Goal: Information Seeking & Learning: Learn about a topic

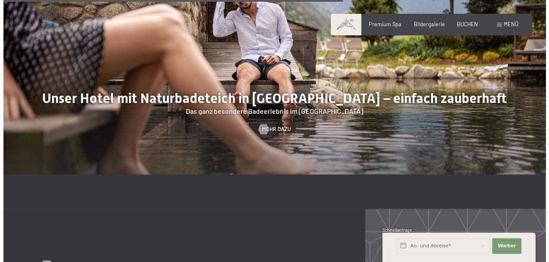
scroll to position [2581, 0]
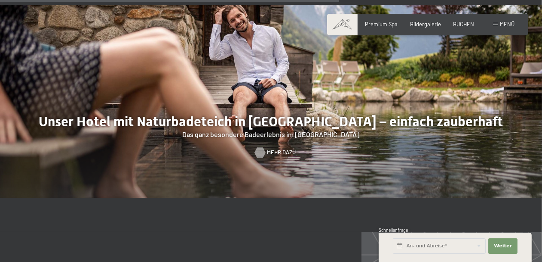
click at [277, 148] on span "Mehr dazu" at bounding box center [281, 152] width 29 height 8
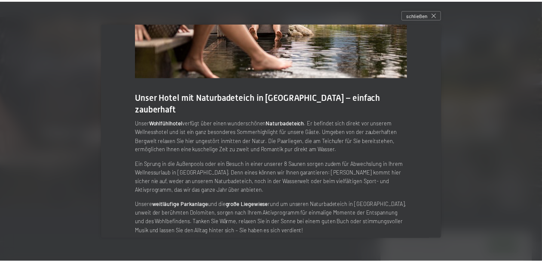
scroll to position [0, 0]
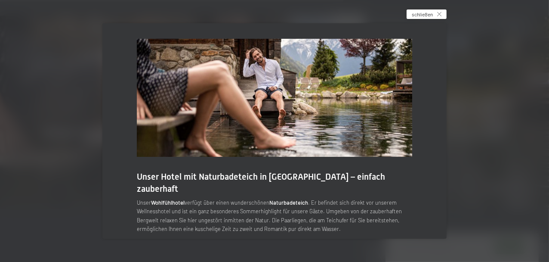
click at [441, 14] on icon at bounding box center [439, 14] width 4 height 4
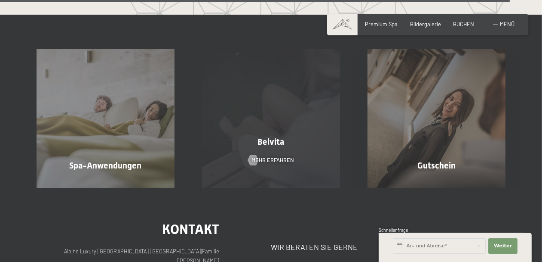
scroll to position [3957, 0]
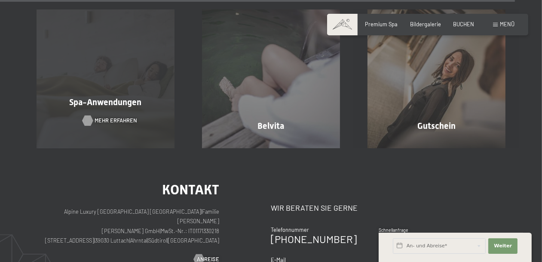
click at [100, 117] on span "Mehr erfahren" at bounding box center [116, 121] width 43 height 8
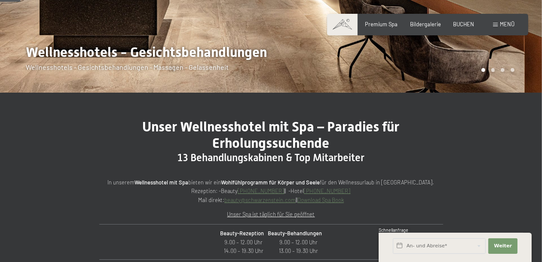
scroll to position [215, 0]
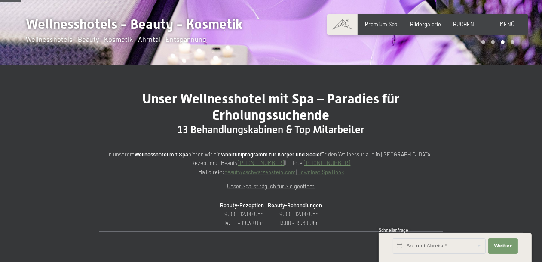
click at [321, 173] on link "Download Spa Book" at bounding box center [321, 171] width 46 height 7
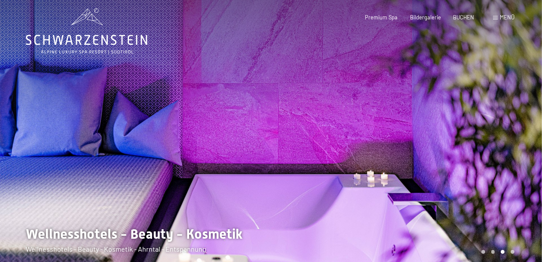
scroll to position [0, 0]
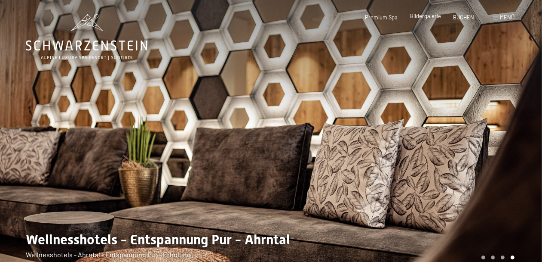
click at [428, 16] on span "Bildergalerie" at bounding box center [425, 15] width 31 height 7
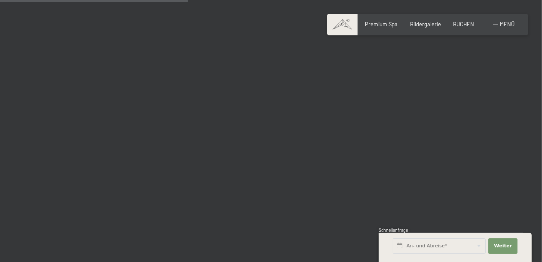
scroll to position [2753, 0]
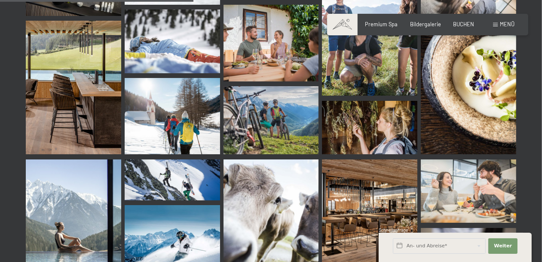
click at [501, 24] on span "Menü" at bounding box center [507, 24] width 15 height 7
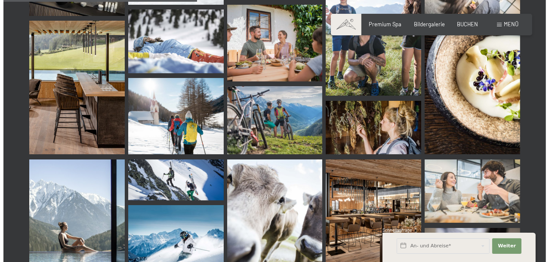
scroll to position [2785, 0]
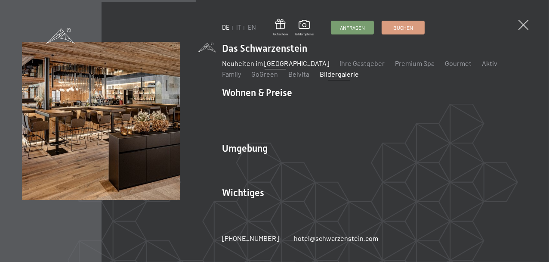
click at [269, 67] on link "Neuheiten im [GEOGRAPHIC_DATA]" at bounding box center [275, 63] width 107 height 8
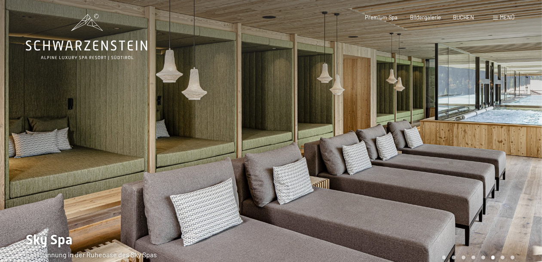
click at [22, 124] on div at bounding box center [135, 140] width 271 height 280
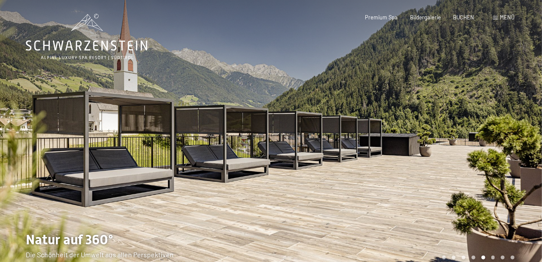
click at [529, 122] on div at bounding box center [406, 140] width 271 height 280
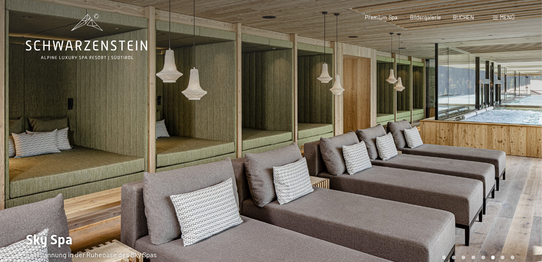
click at [529, 122] on div at bounding box center [406, 140] width 271 height 280
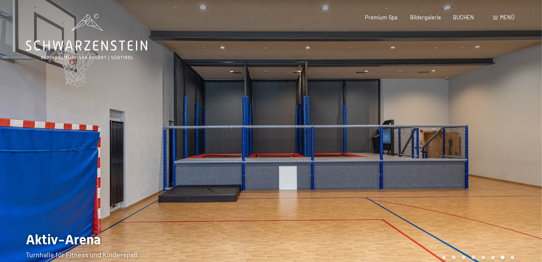
click at [529, 122] on div at bounding box center [406, 140] width 271 height 280
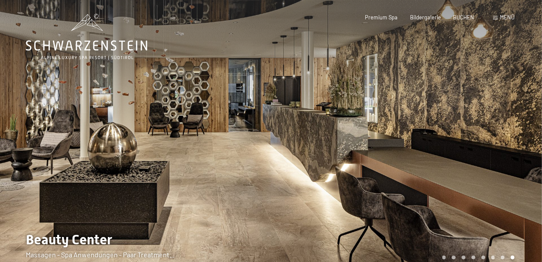
click at [529, 122] on div at bounding box center [406, 140] width 271 height 280
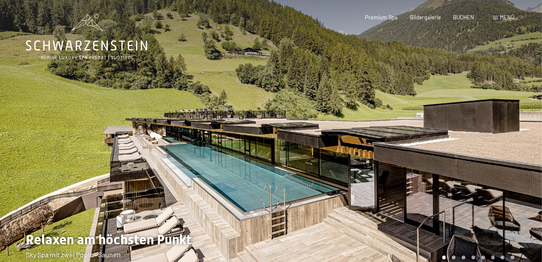
click at [529, 122] on div at bounding box center [406, 140] width 271 height 280
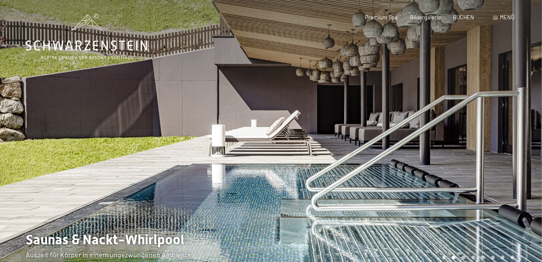
click at [529, 122] on div at bounding box center [406, 140] width 271 height 280
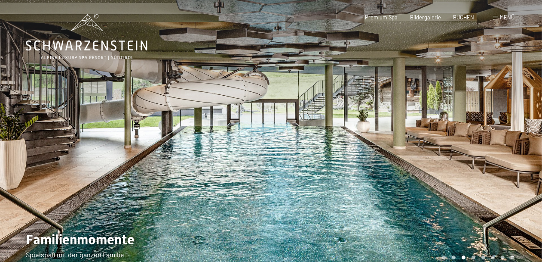
click at [529, 122] on div at bounding box center [406, 140] width 271 height 280
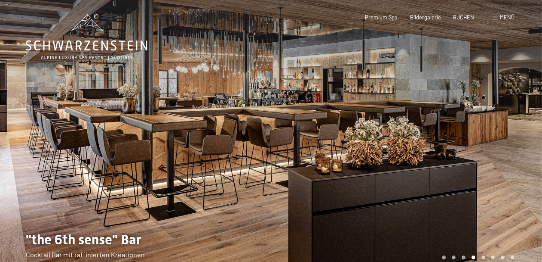
click at [506, 20] on span "Menü" at bounding box center [507, 17] width 15 height 7
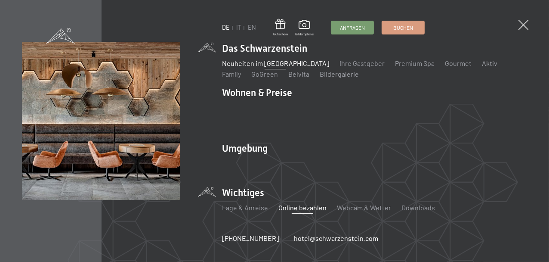
click at [293, 203] on link "Online bezahlen" at bounding box center [302, 207] width 48 height 8
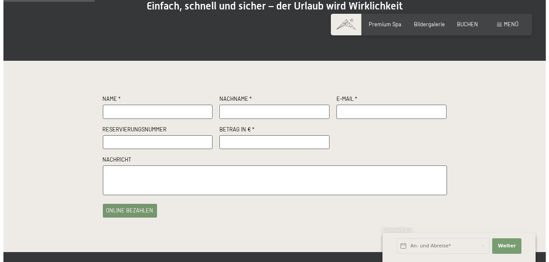
scroll to position [129, 0]
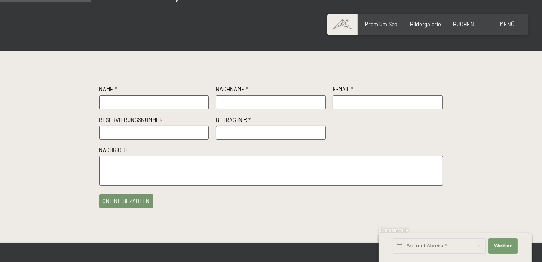
click at [502, 28] on div "Menü" at bounding box center [504, 25] width 22 height 8
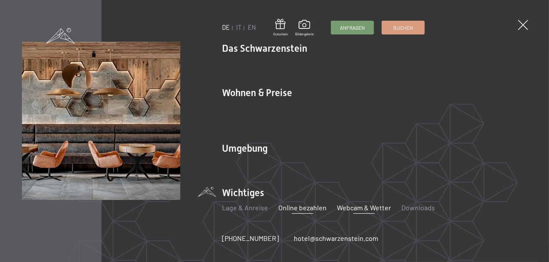
click at [362, 205] on link "Webcam & Wetter" at bounding box center [364, 207] width 54 height 8
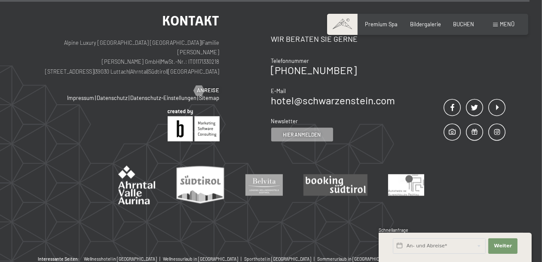
scroll to position [2493, 0]
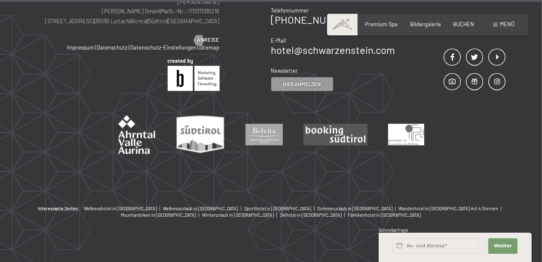
click at [499, 25] on div "Menü" at bounding box center [504, 25] width 22 height 8
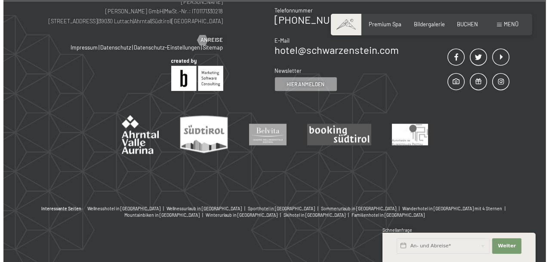
scroll to position [2496, 0]
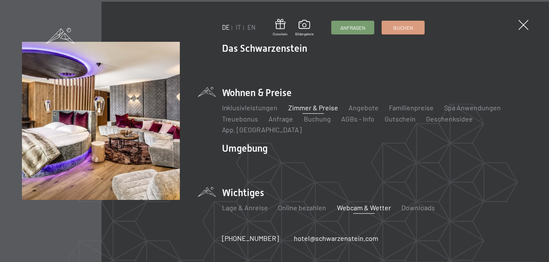
click at [317, 111] on link "Zimmer & Preise" at bounding box center [313, 107] width 50 height 8
click at [238, 123] on link "Treuebonus" at bounding box center [240, 118] width 37 height 8
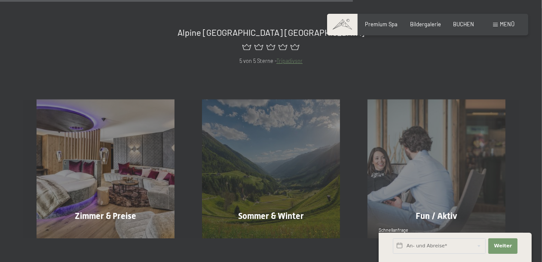
scroll to position [559, 0]
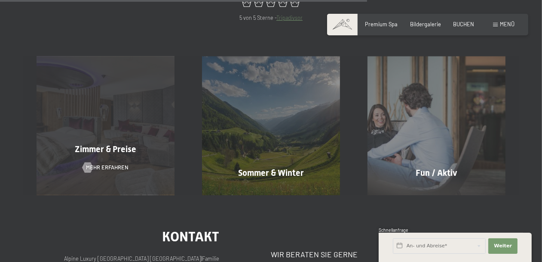
click at [70, 135] on div "Zimmer & Preise Mehr erfahren" at bounding box center [106, 125] width 166 height 138
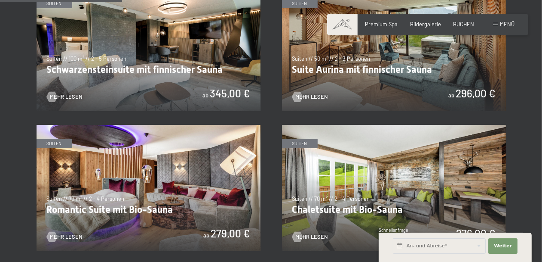
scroll to position [559, 0]
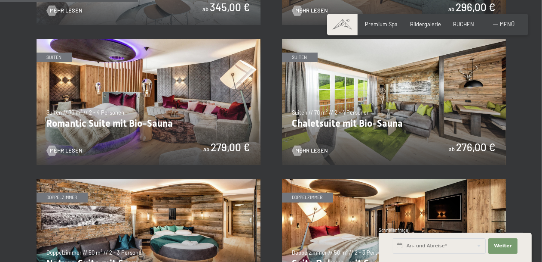
click at [163, 98] on img at bounding box center [149, 102] width 224 height 126
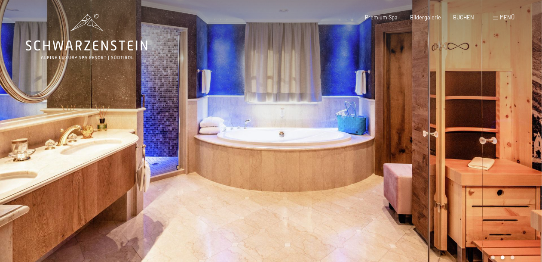
click at [21, 124] on div at bounding box center [135, 140] width 271 height 280
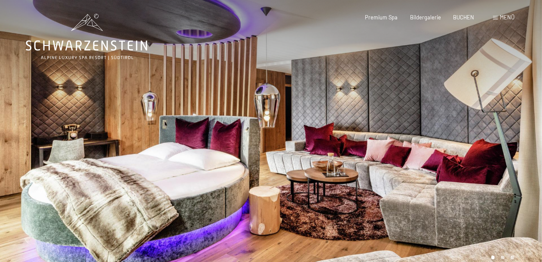
click at [519, 130] on div at bounding box center [406, 140] width 271 height 280
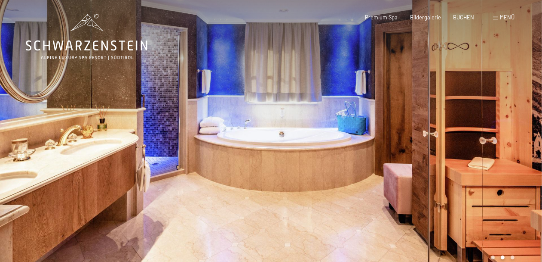
click at [530, 132] on div at bounding box center [406, 140] width 271 height 280
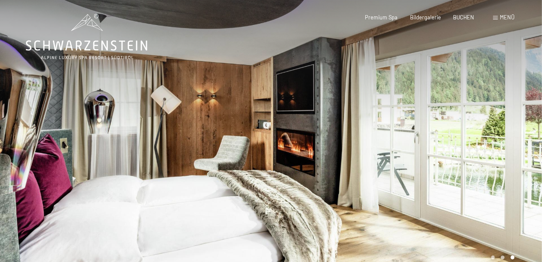
click at [508, 137] on div at bounding box center [406, 140] width 271 height 280
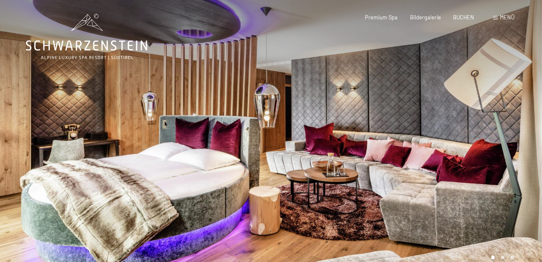
click at [508, 137] on div at bounding box center [406, 140] width 271 height 280
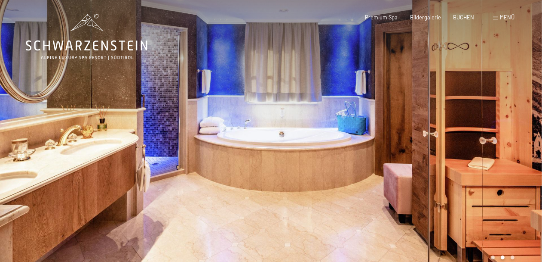
click at [508, 137] on div at bounding box center [406, 140] width 271 height 280
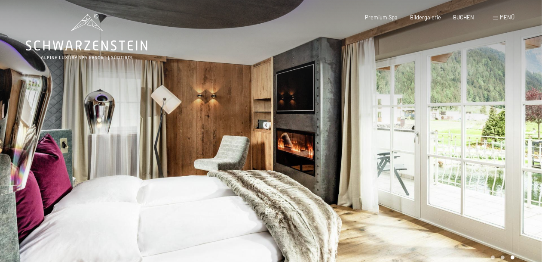
click at [508, 137] on div at bounding box center [406, 140] width 271 height 280
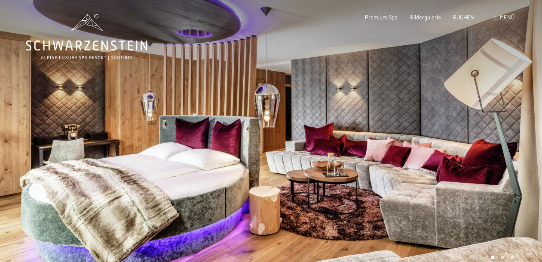
click at [508, 137] on div at bounding box center [406, 140] width 271 height 280
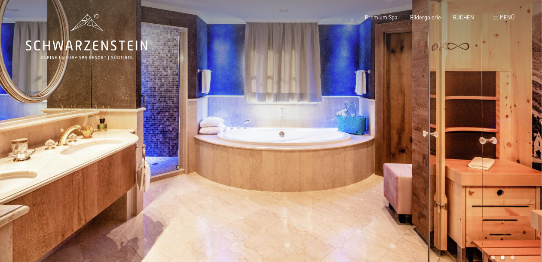
click at [508, 137] on div at bounding box center [406, 140] width 271 height 280
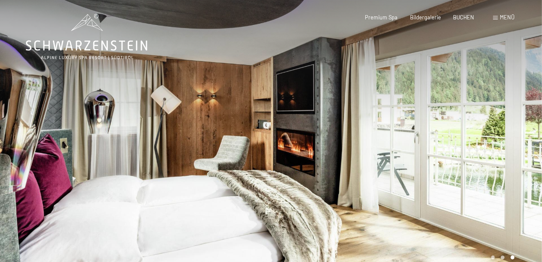
click at [508, 137] on div at bounding box center [406, 140] width 271 height 280
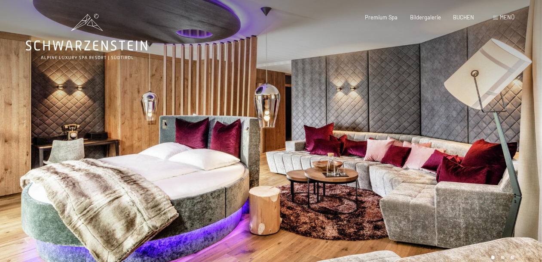
click at [508, 137] on div at bounding box center [406, 140] width 271 height 280
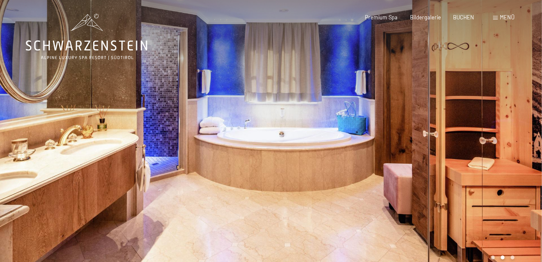
click at [508, 137] on div at bounding box center [406, 140] width 271 height 280
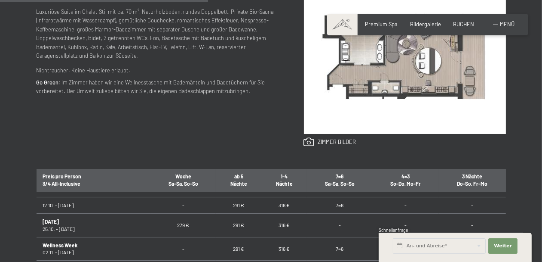
scroll to position [86, 0]
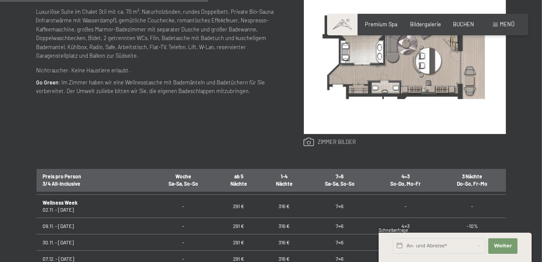
click at [325, 142] on link at bounding box center [330, 141] width 52 height 9
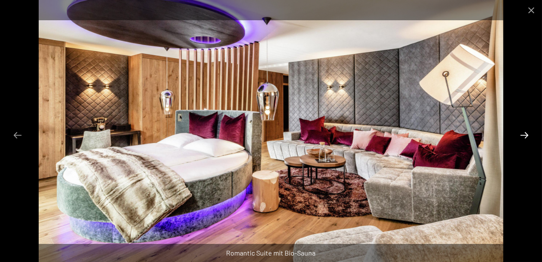
click at [527, 133] on button "Next slide" at bounding box center [525, 134] width 18 height 17
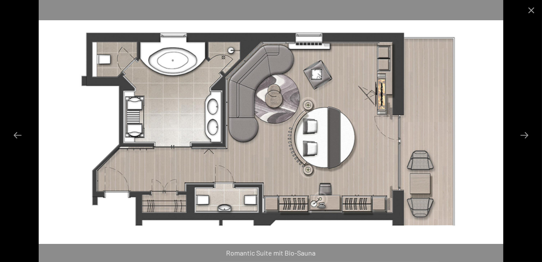
click at [162, 203] on img at bounding box center [271, 131] width 465 height 262
click at [529, 136] on button "Next slide" at bounding box center [525, 134] width 18 height 17
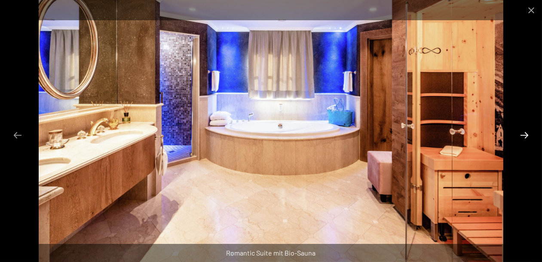
click at [529, 136] on button "Next slide" at bounding box center [525, 134] width 18 height 17
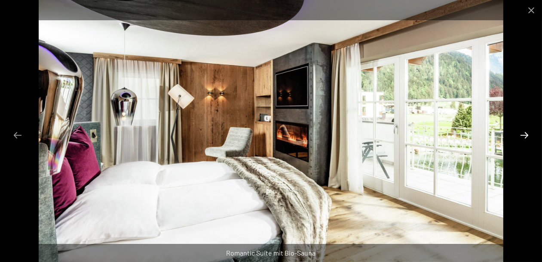
click at [529, 136] on button "Next slide" at bounding box center [525, 134] width 18 height 17
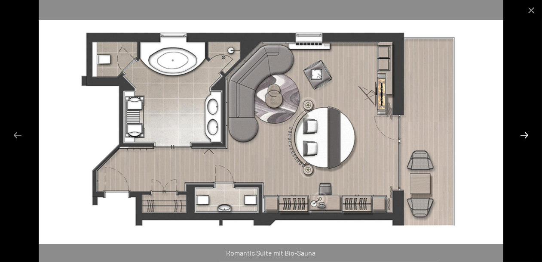
click at [529, 136] on button "Next slide" at bounding box center [525, 134] width 18 height 17
